Goal: Information Seeking & Learning: Check status

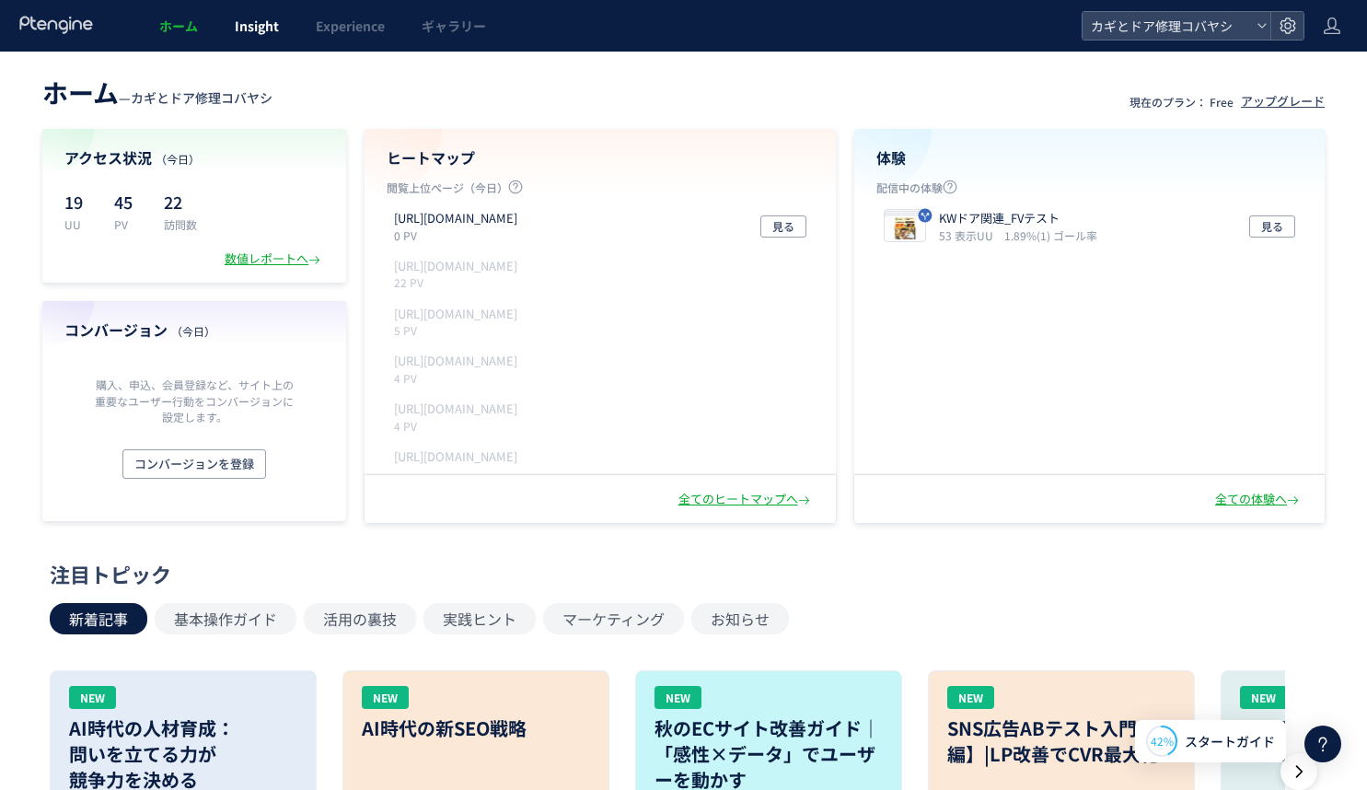
click at [261, 29] on span "Insight" at bounding box center [257, 26] width 44 height 18
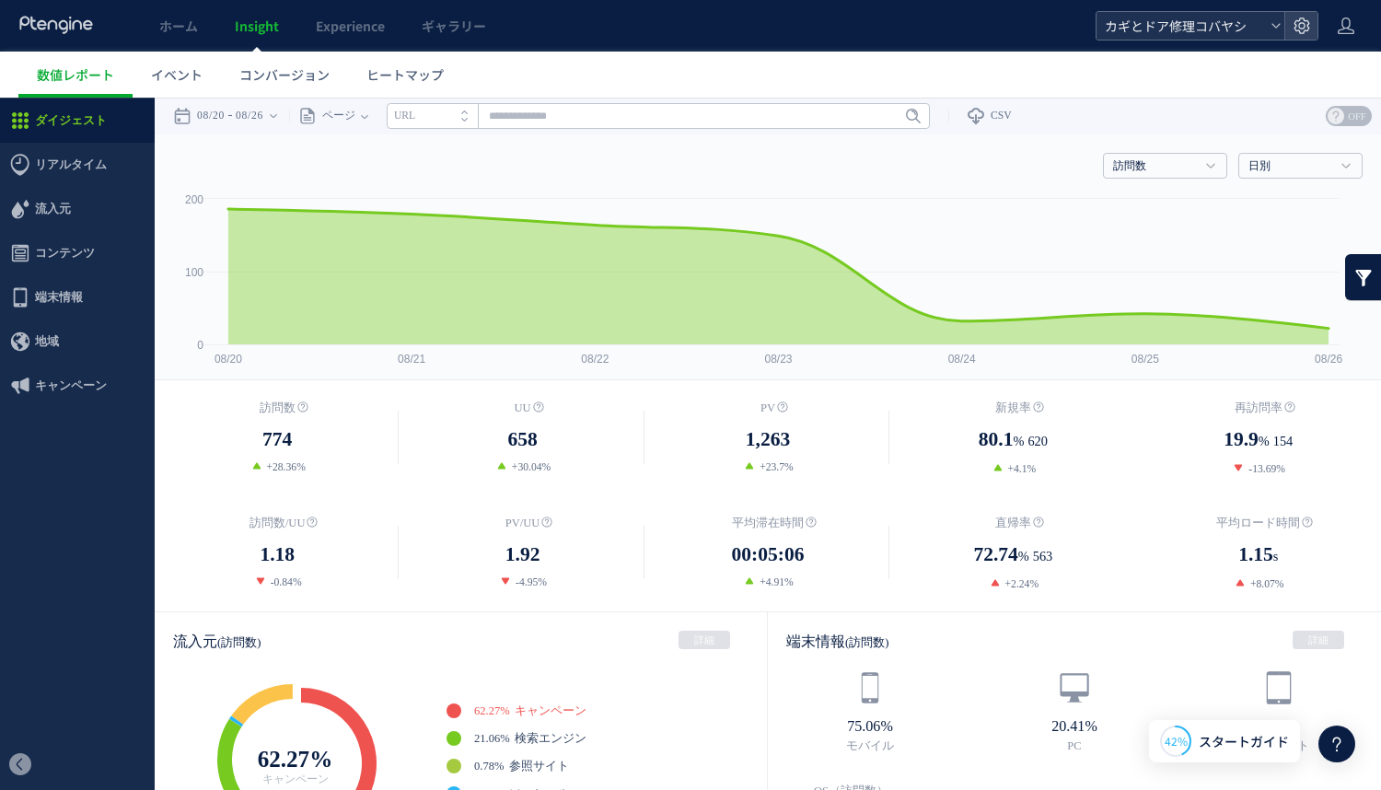
click at [1159, 18] on span "カギとドア修理コバヤシ" at bounding box center [1181, 26] width 164 height 28
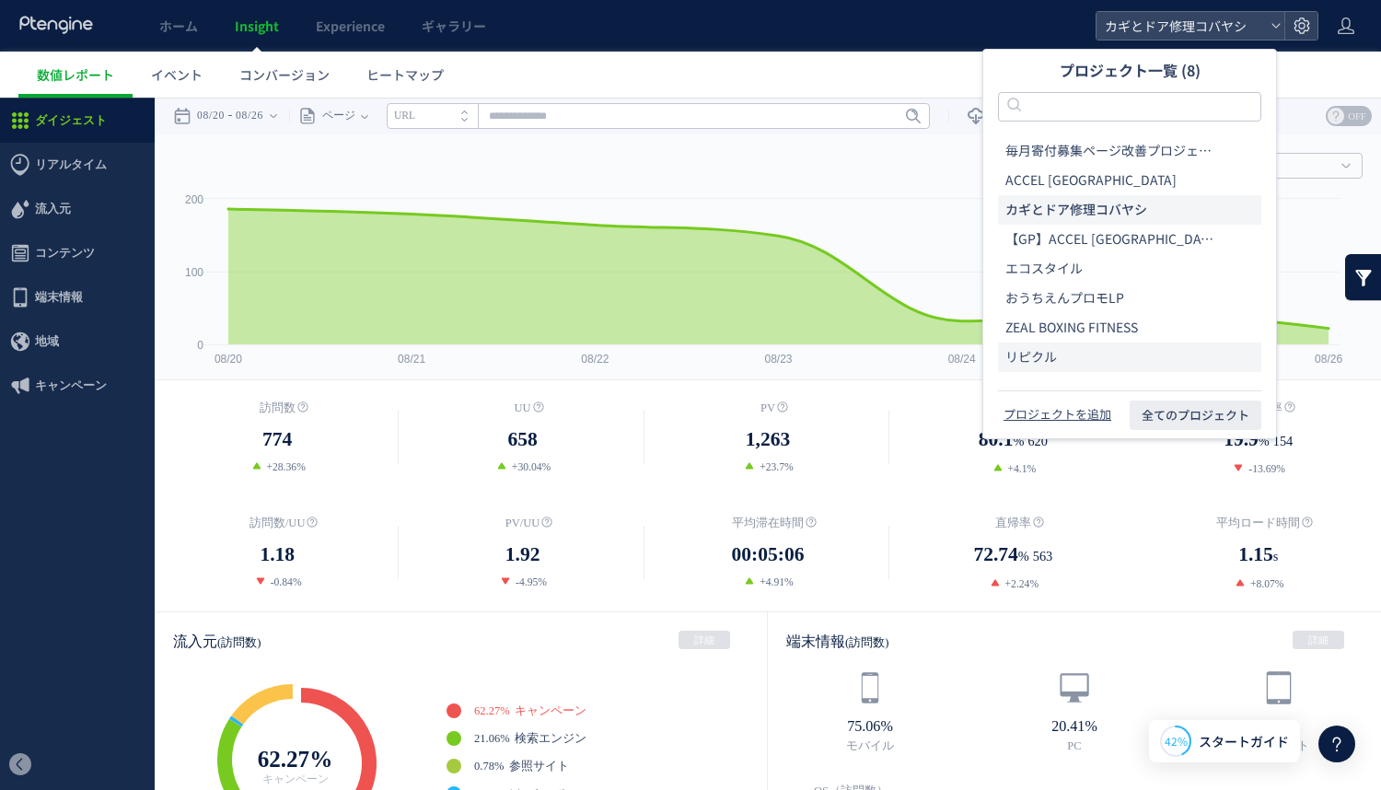
click at [1051, 356] on span "リピクル" at bounding box center [1031, 357] width 52 height 18
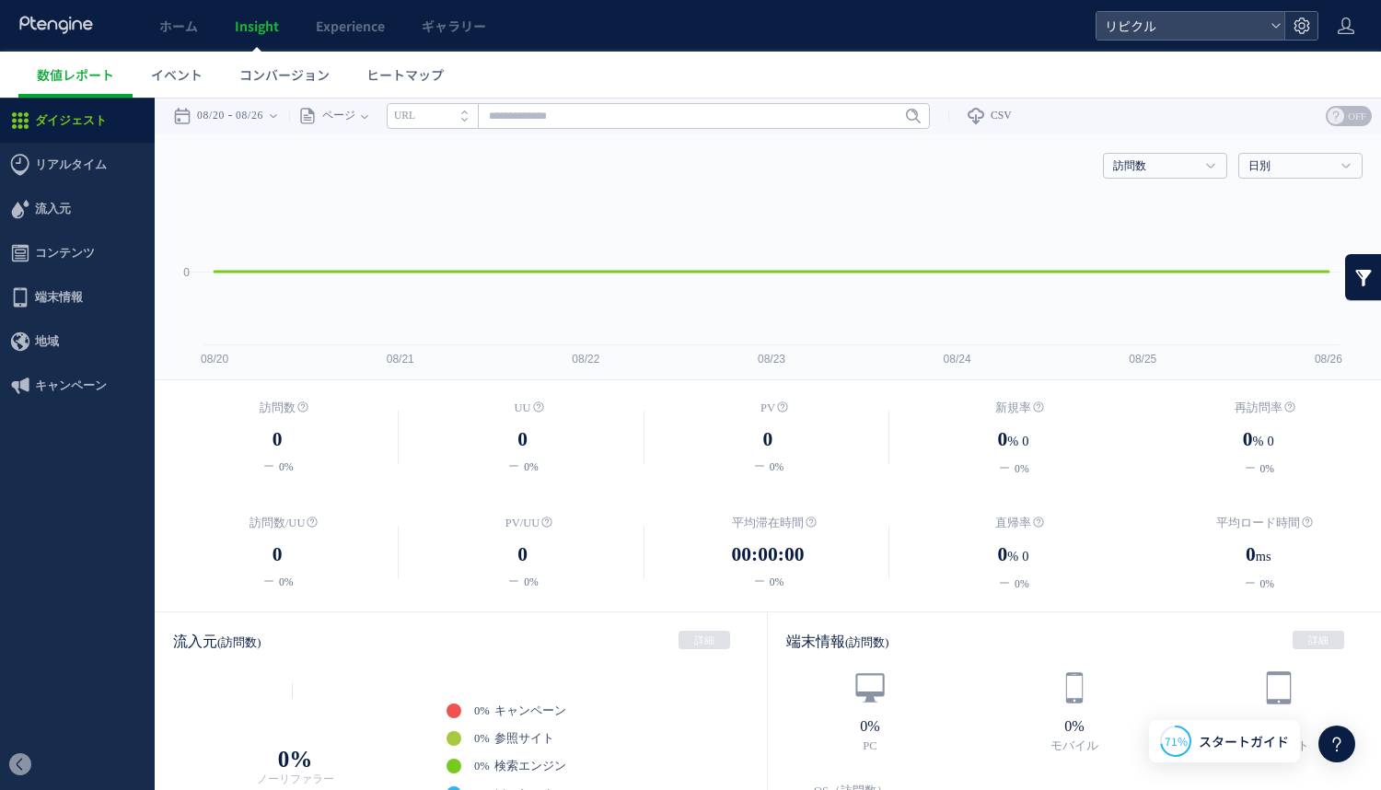
click at [1268, 26] on div at bounding box center [1300, 26] width 33 height 28
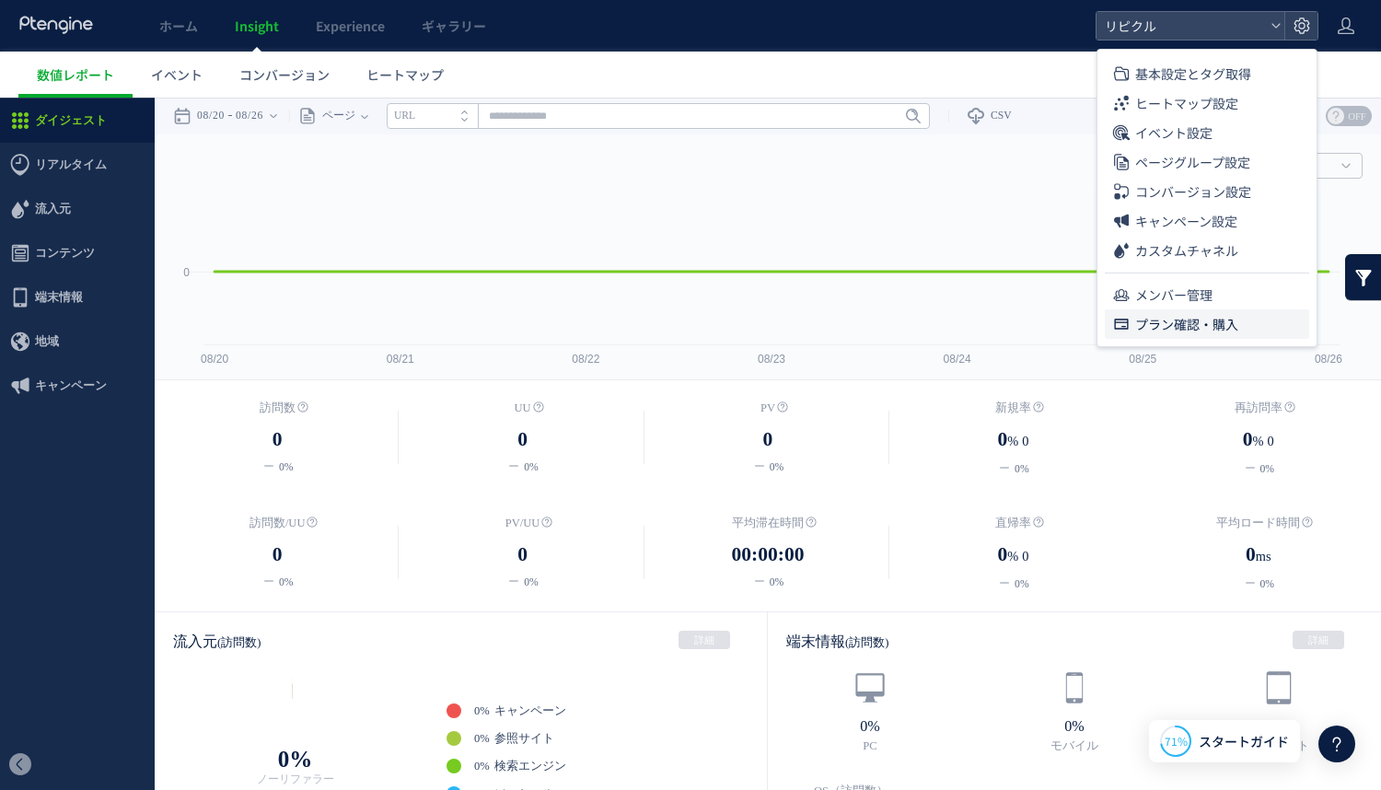
click at [1189, 323] on span "プラン確認・購入" at bounding box center [1186, 323] width 103 height 29
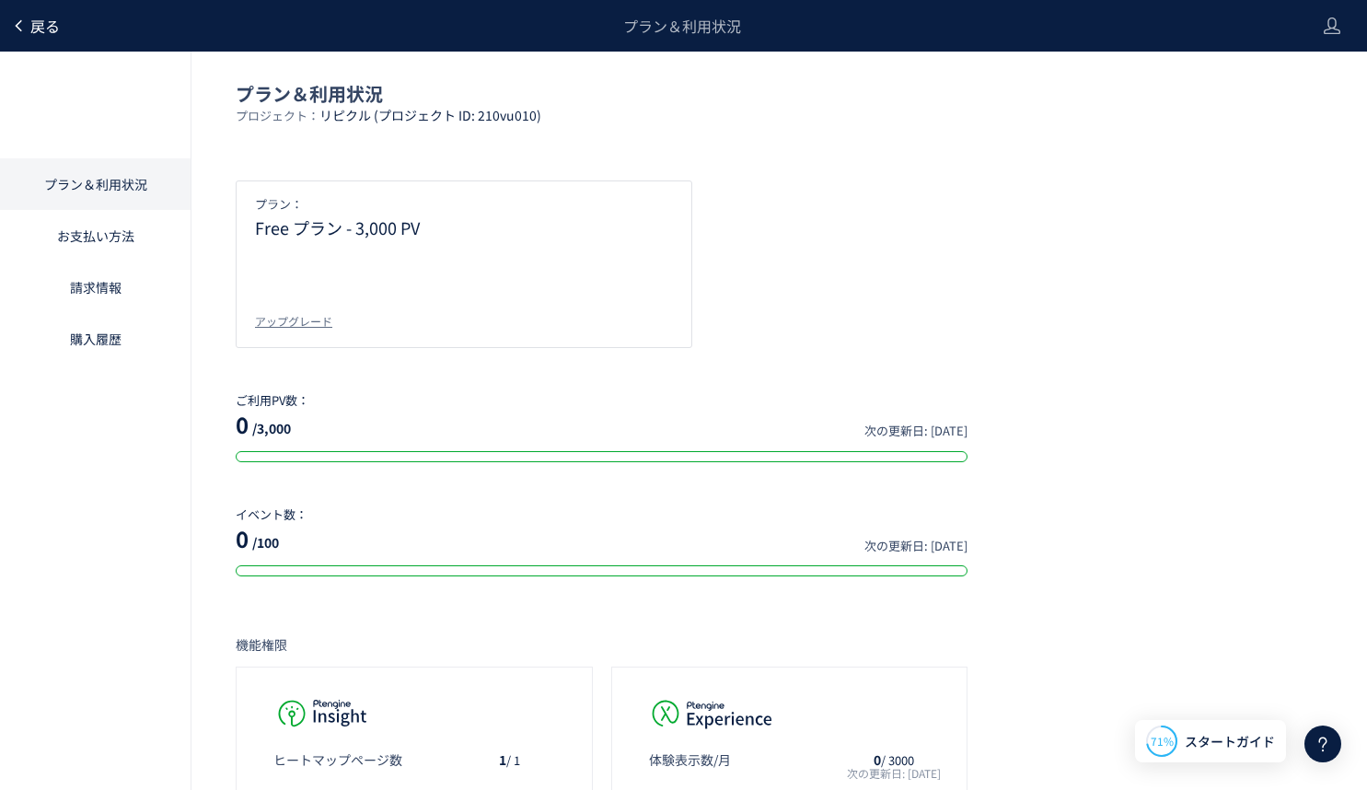
click at [30, 26] on span "戻る" at bounding box center [44, 26] width 29 height 22
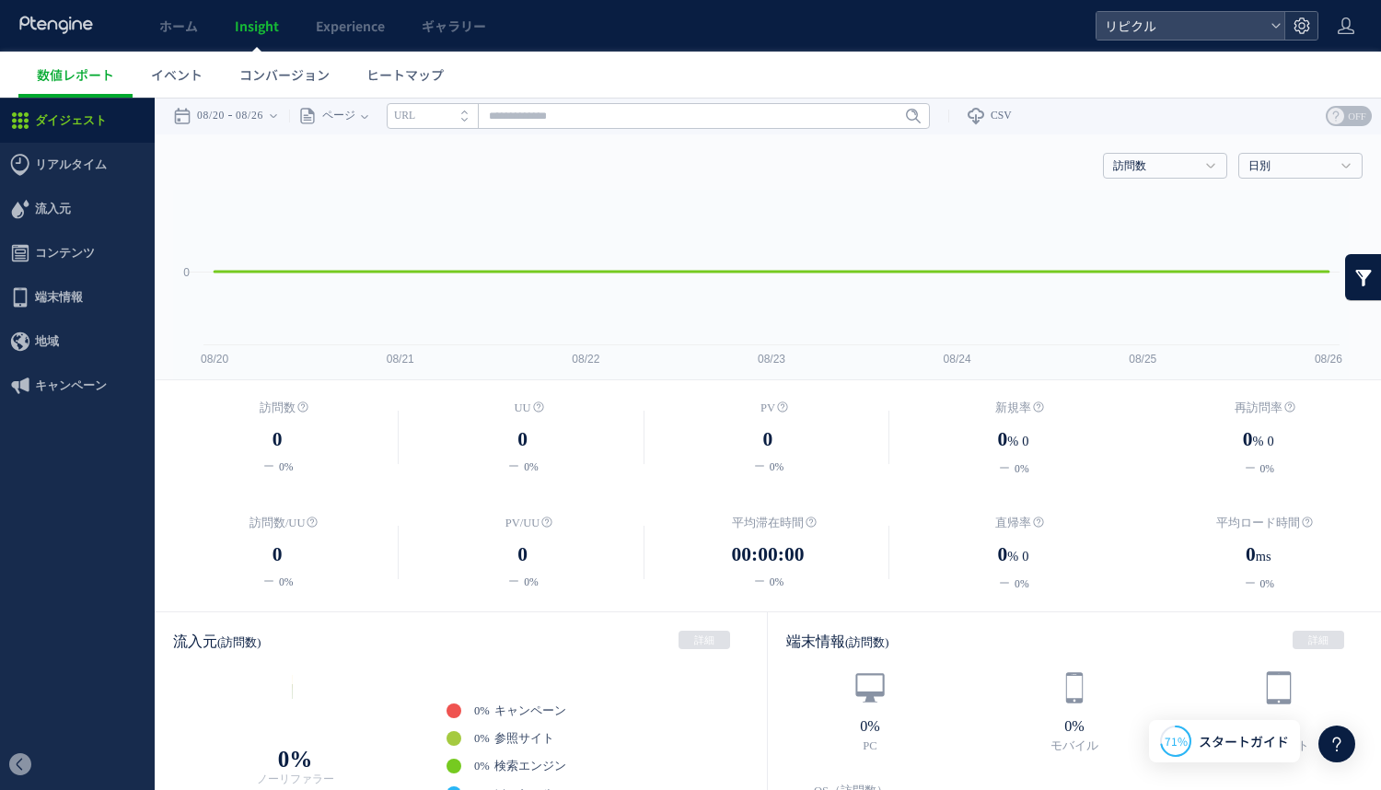
click at [1268, 24] on icon at bounding box center [1301, 26] width 18 height 18
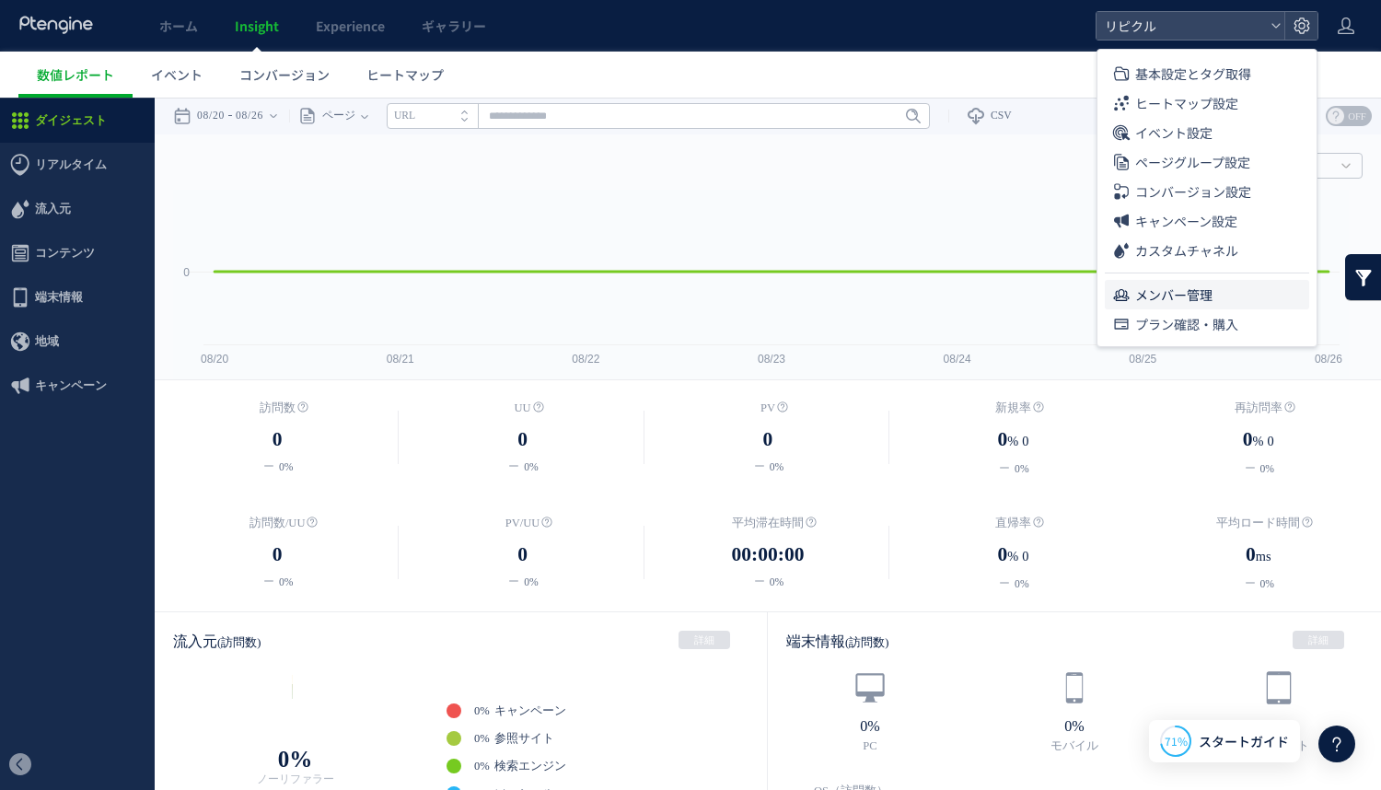
click at [1189, 305] on span "メンバー管理" at bounding box center [1173, 294] width 77 height 29
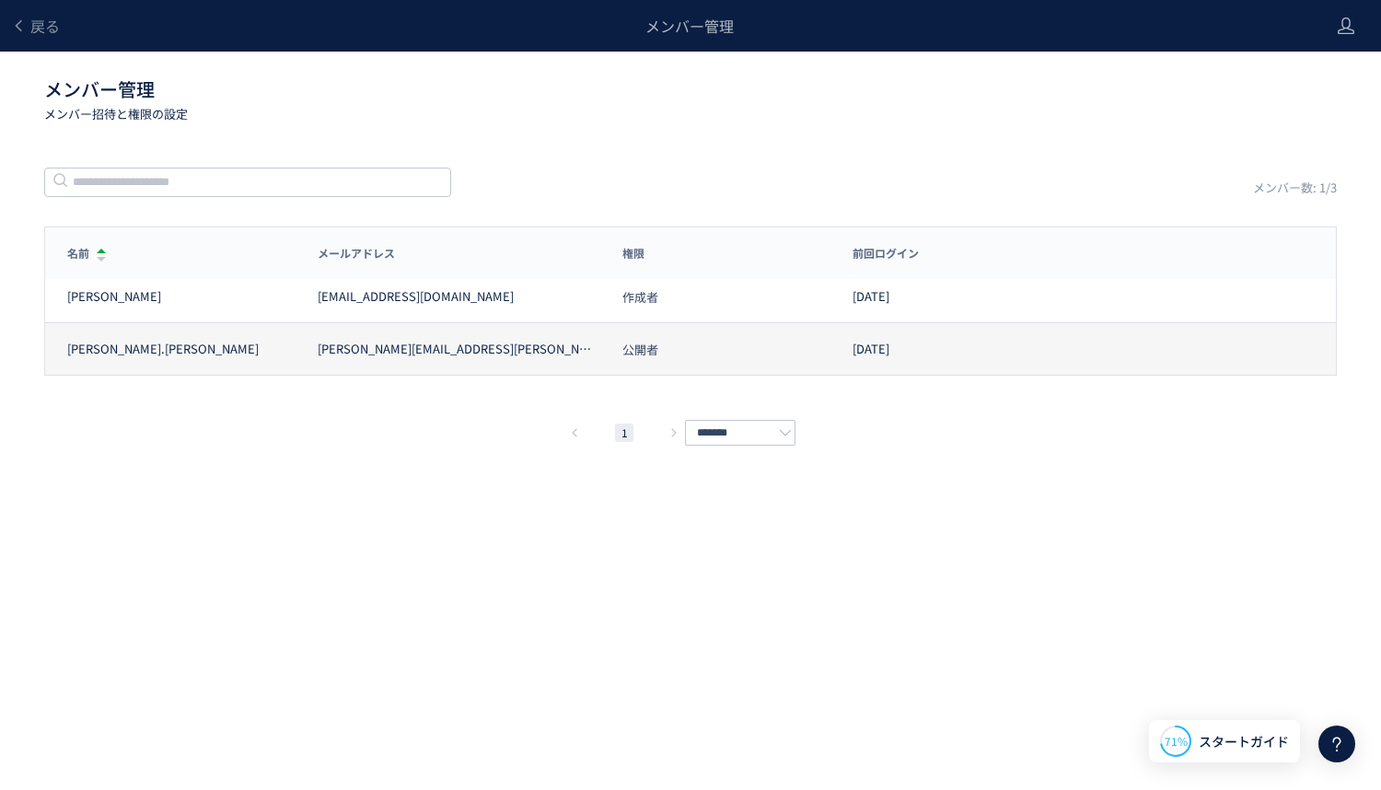
click at [654, 343] on span "公開者" at bounding box center [640, 349] width 36 height 12
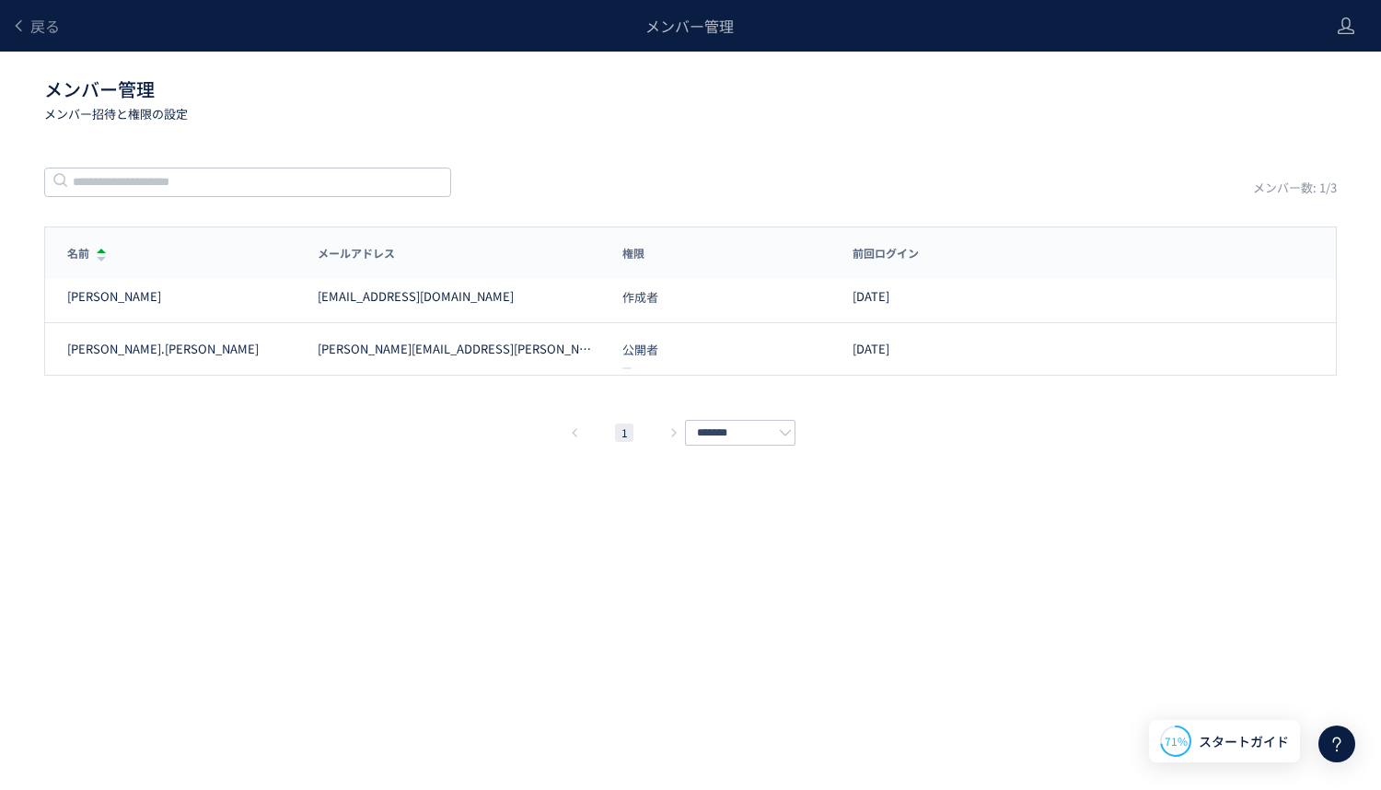
click at [1003, 556] on div "戻る メンバー管理 メンバー管理 メンバー招待と権限の設定 メンバー数: 1/3 名前 メールアドレス 権限 前回ログイン 名前 メールアドレス 権限 前回ロ…" at bounding box center [690, 367] width 1381 height 735
click at [55, 36] on div "戻る" at bounding box center [35, 26] width 49 height 52
click at [49, 29] on span "戻る" at bounding box center [44, 26] width 29 height 22
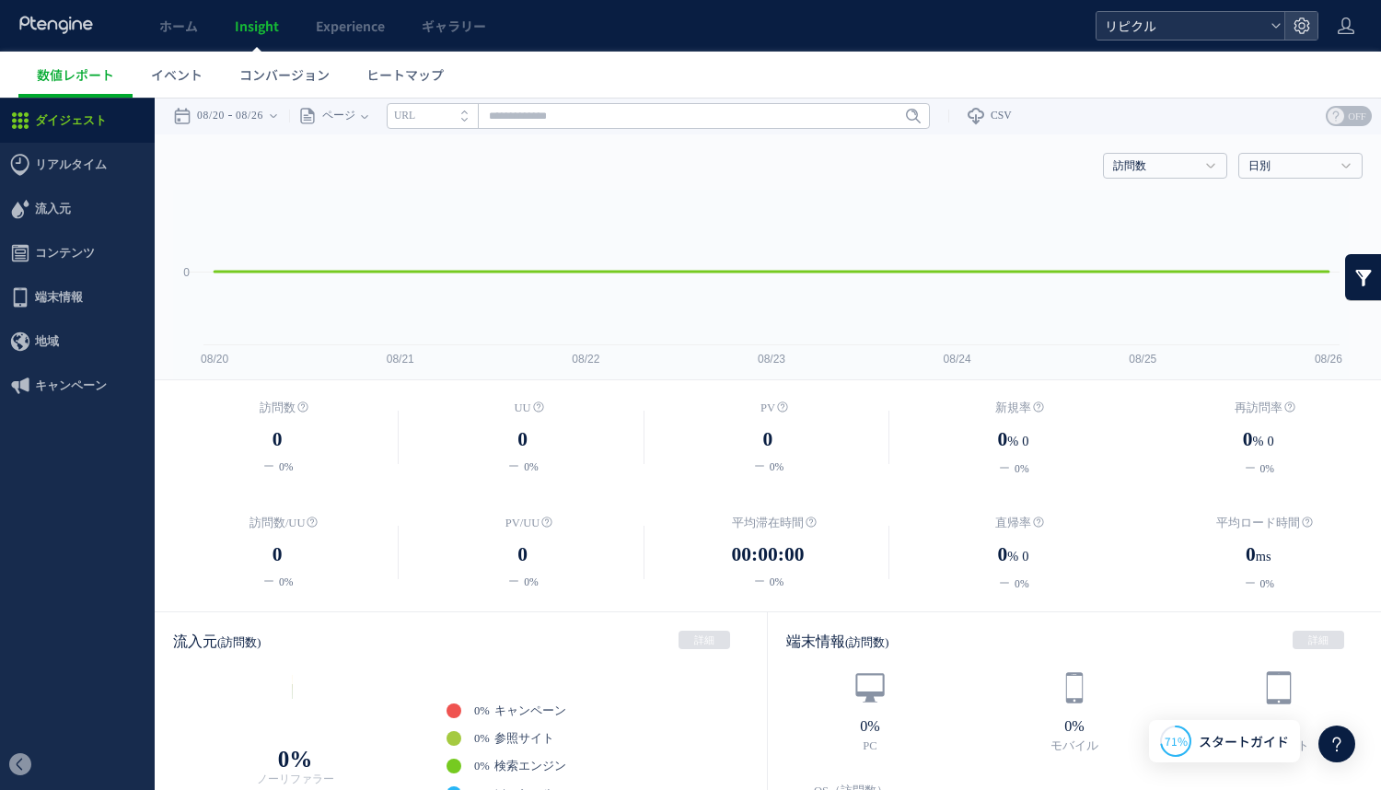
click at [1175, 22] on span "リピクル" at bounding box center [1181, 26] width 164 height 28
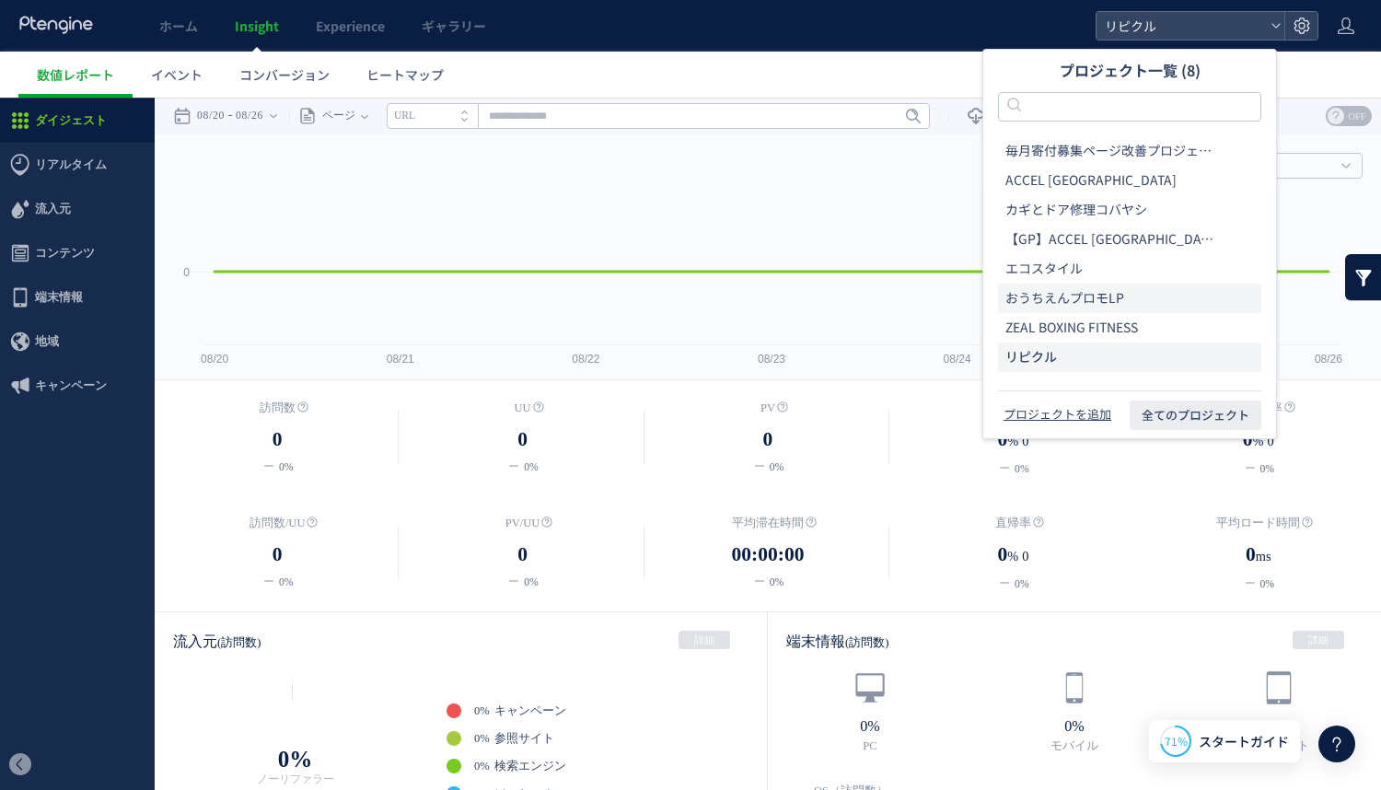
click at [1051, 297] on span "おうちえんプロモLP" at bounding box center [1064, 298] width 119 height 18
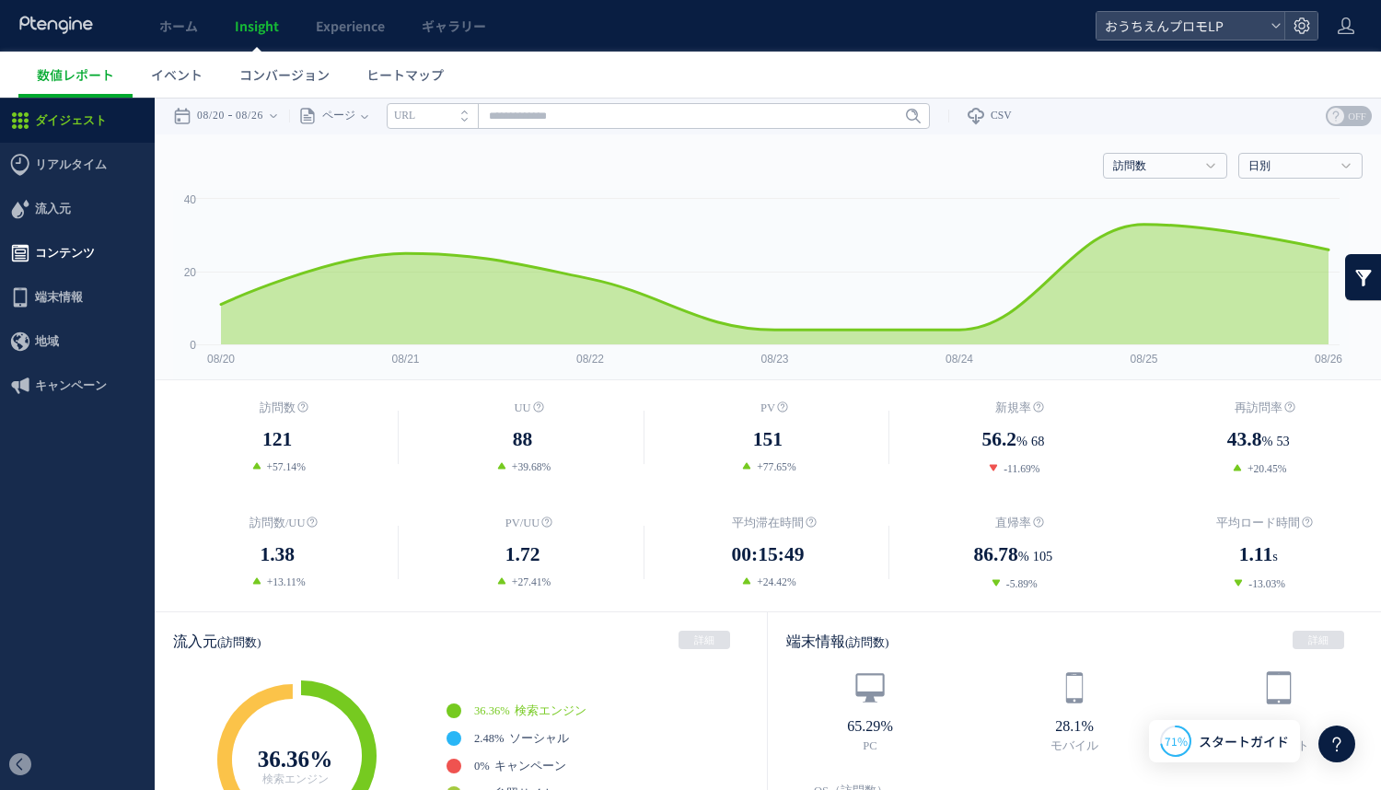
click at [53, 250] on span "コンテンツ" at bounding box center [65, 253] width 60 height 44
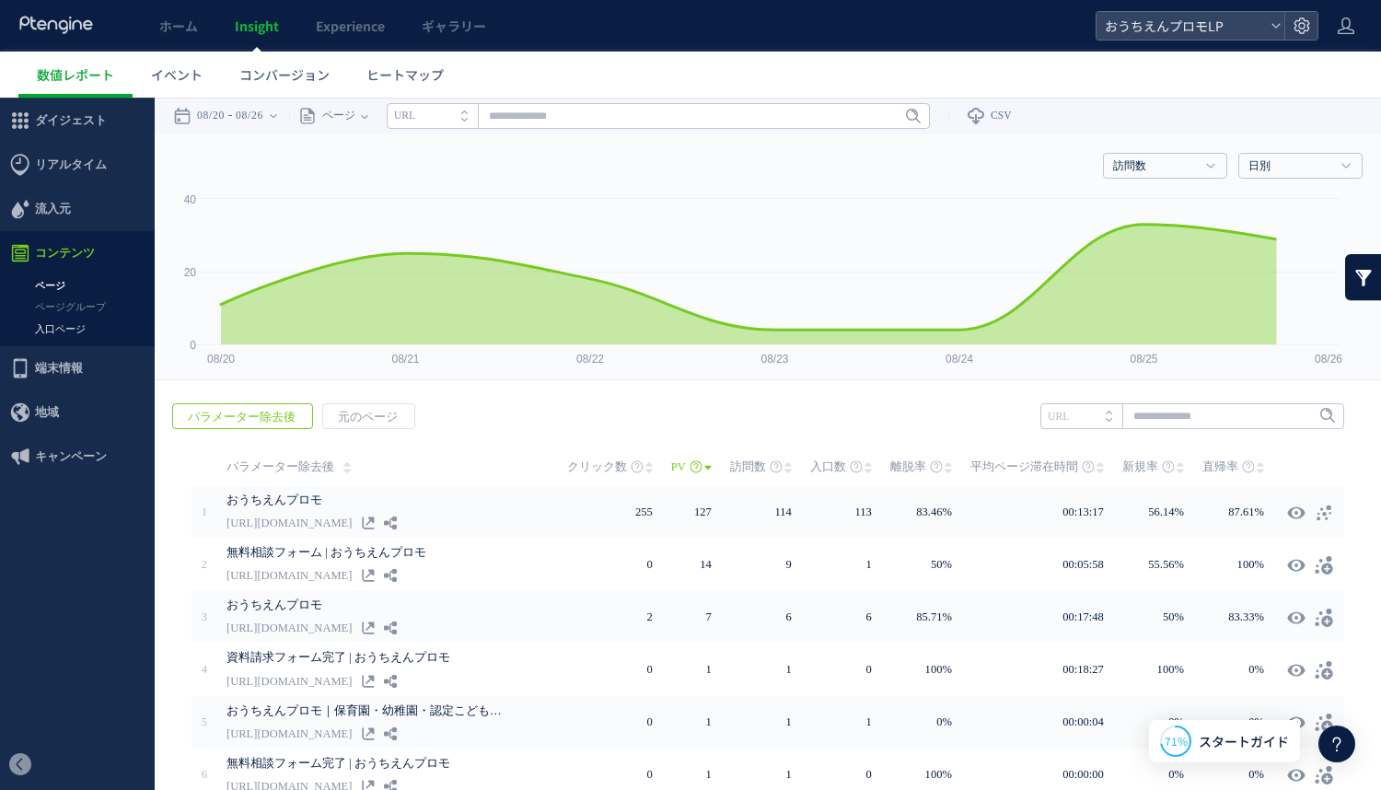
click at [54, 324] on link "入口ページ" at bounding box center [77, 328] width 155 height 21
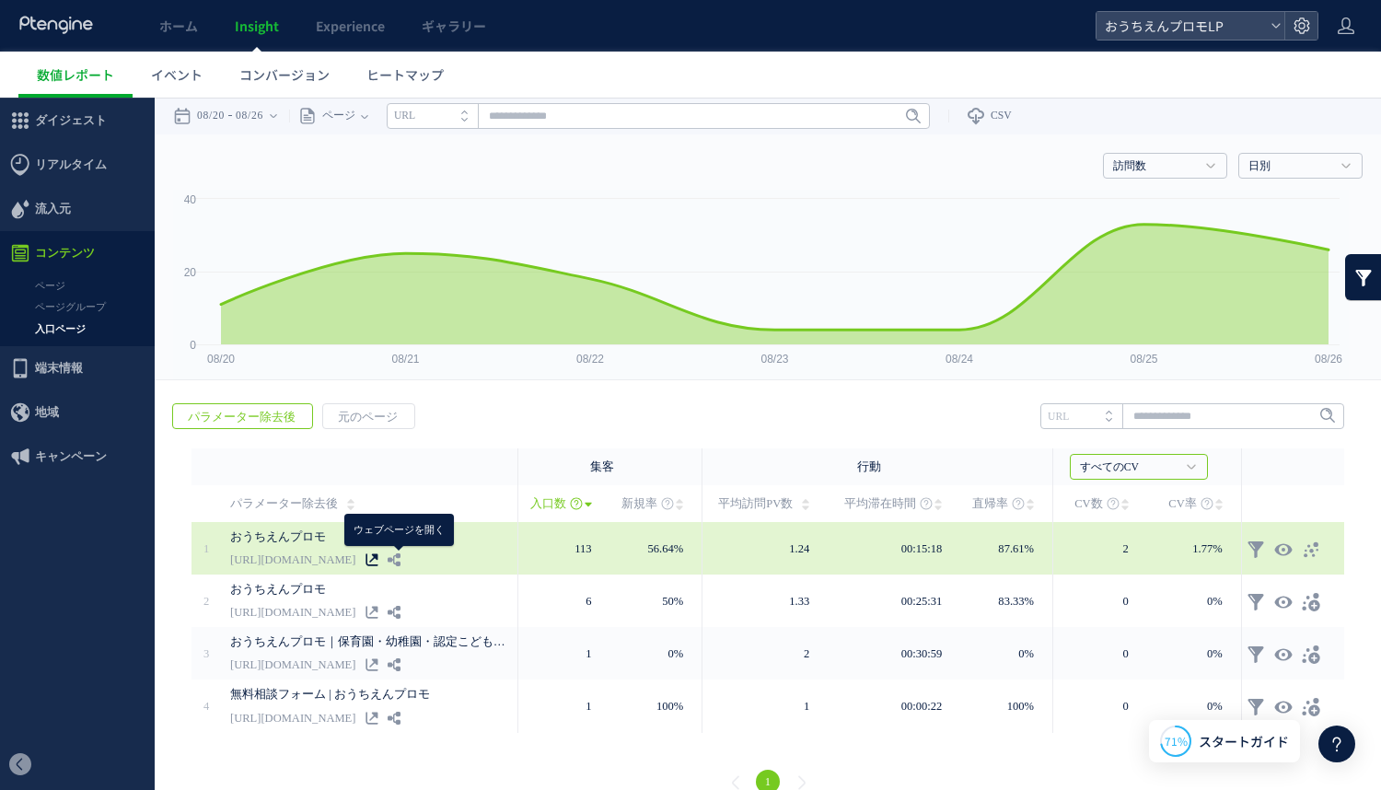
click at [377, 560] on use at bounding box center [371, 559] width 12 height 12
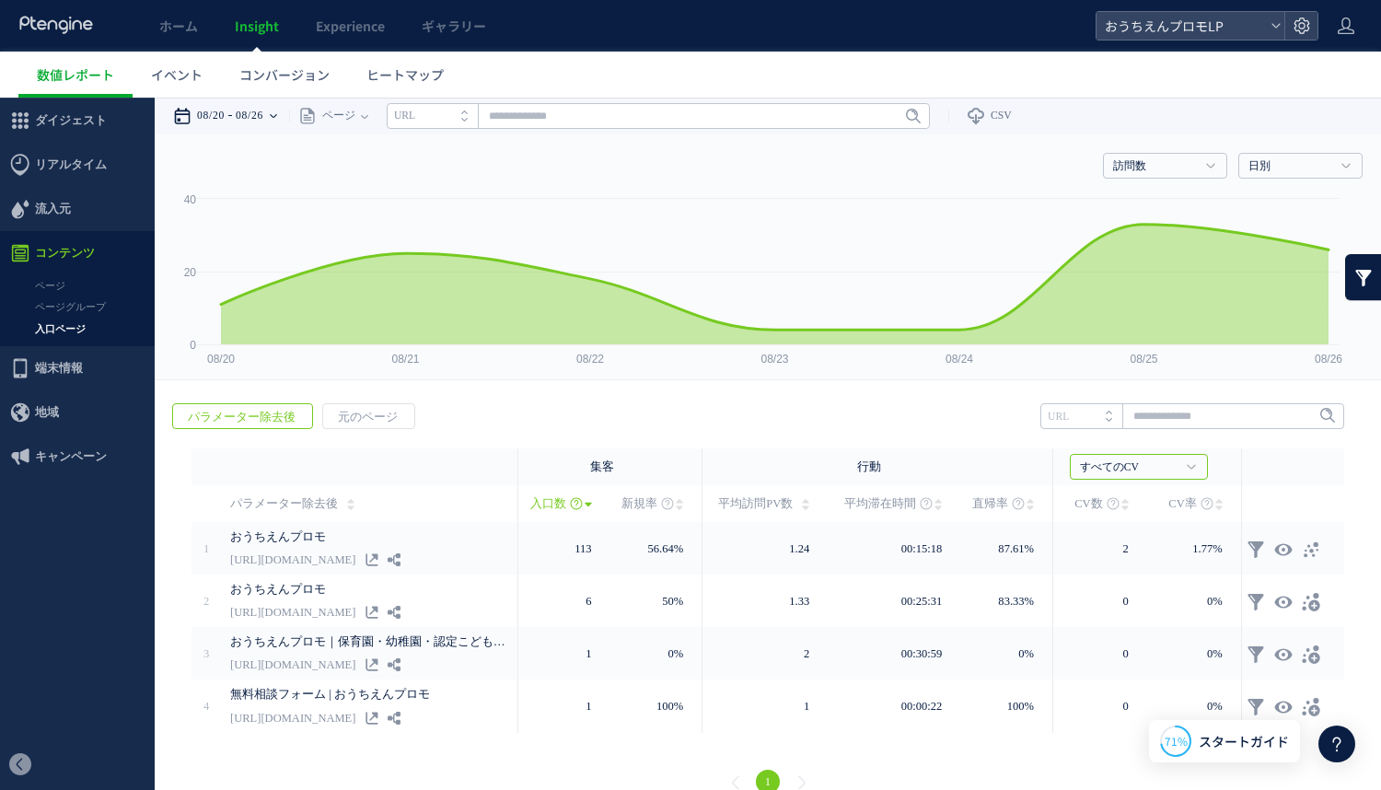
click at [216, 109] on time "08/20" at bounding box center [211, 116] width 28 height 37
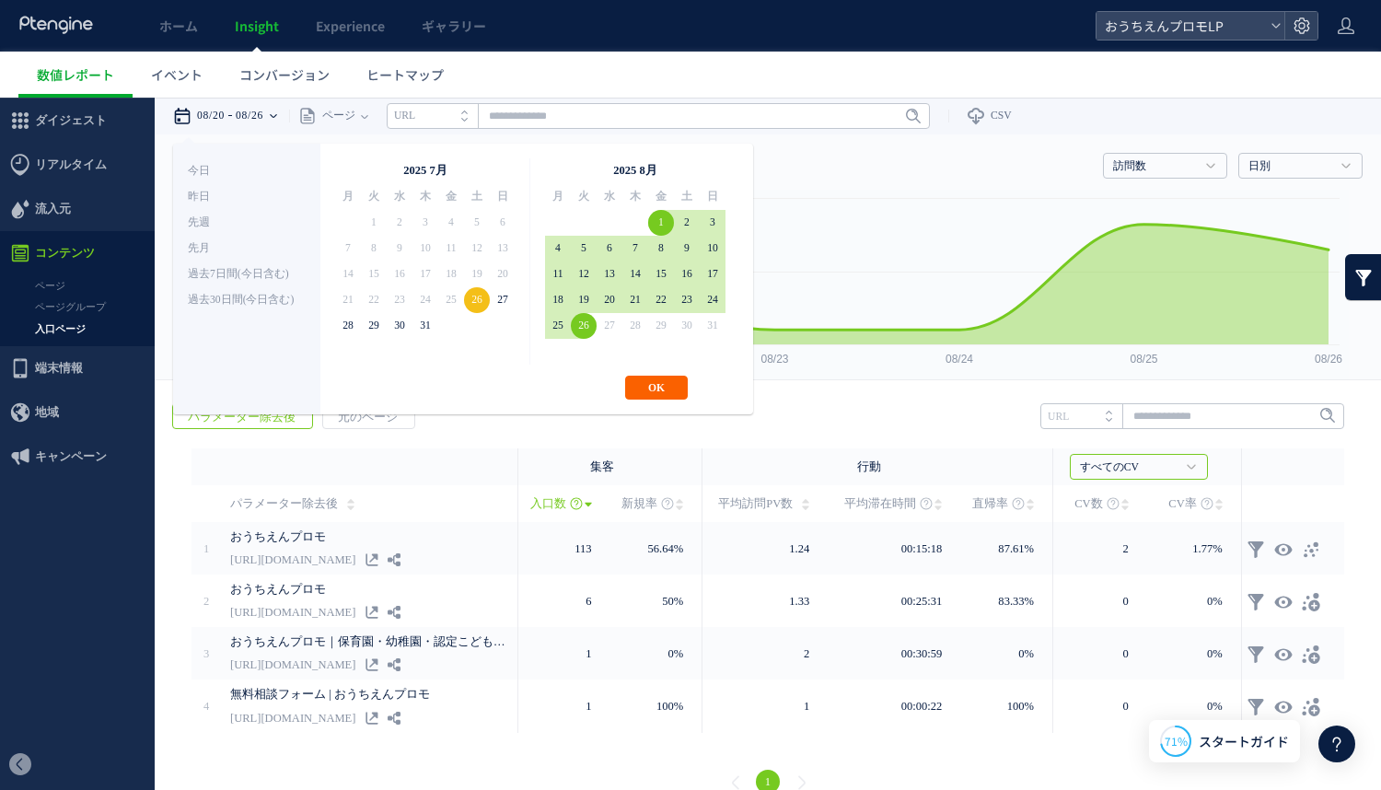
click at [666, 379] on button "OK" at bounding box center [656, 388] width 63 height 24
